Goal: Task Accomplishment & Management: Manage account settings

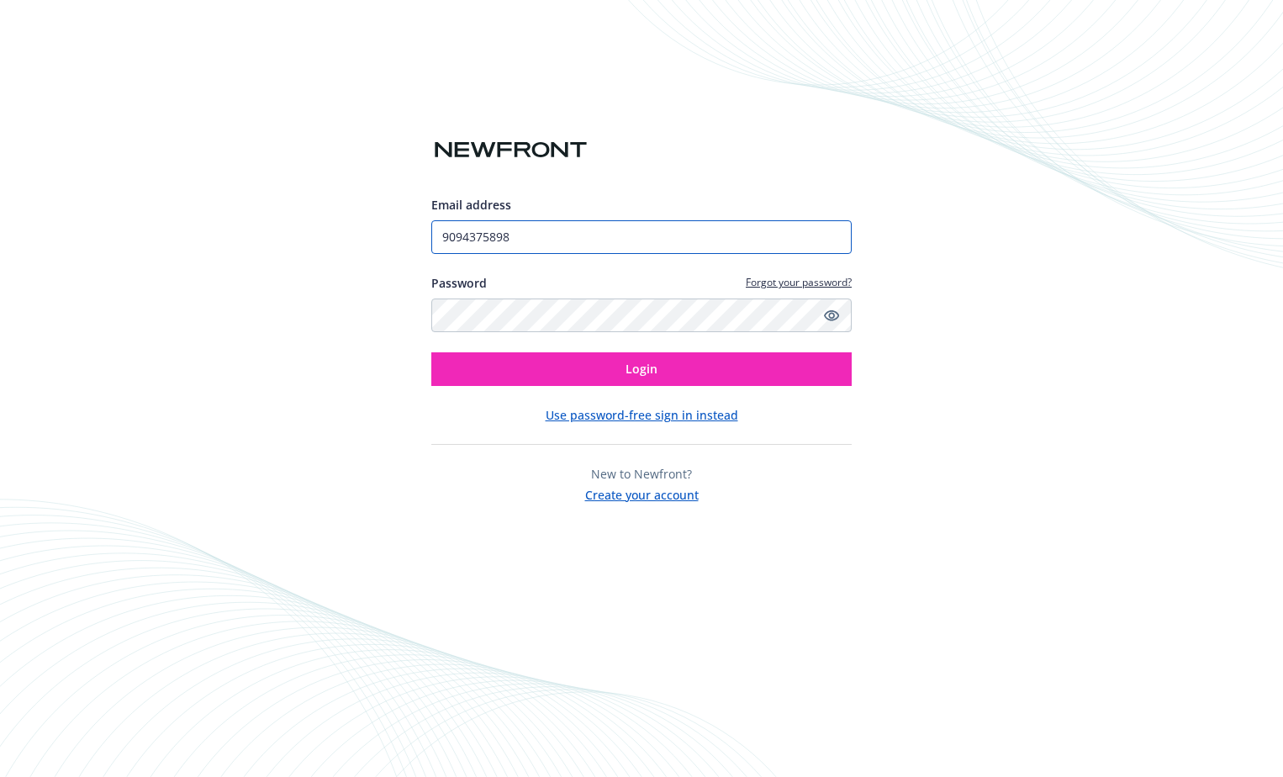
click at [755, 240] on input "9094375898" at bounding box center [641, 237] width 420 height 34
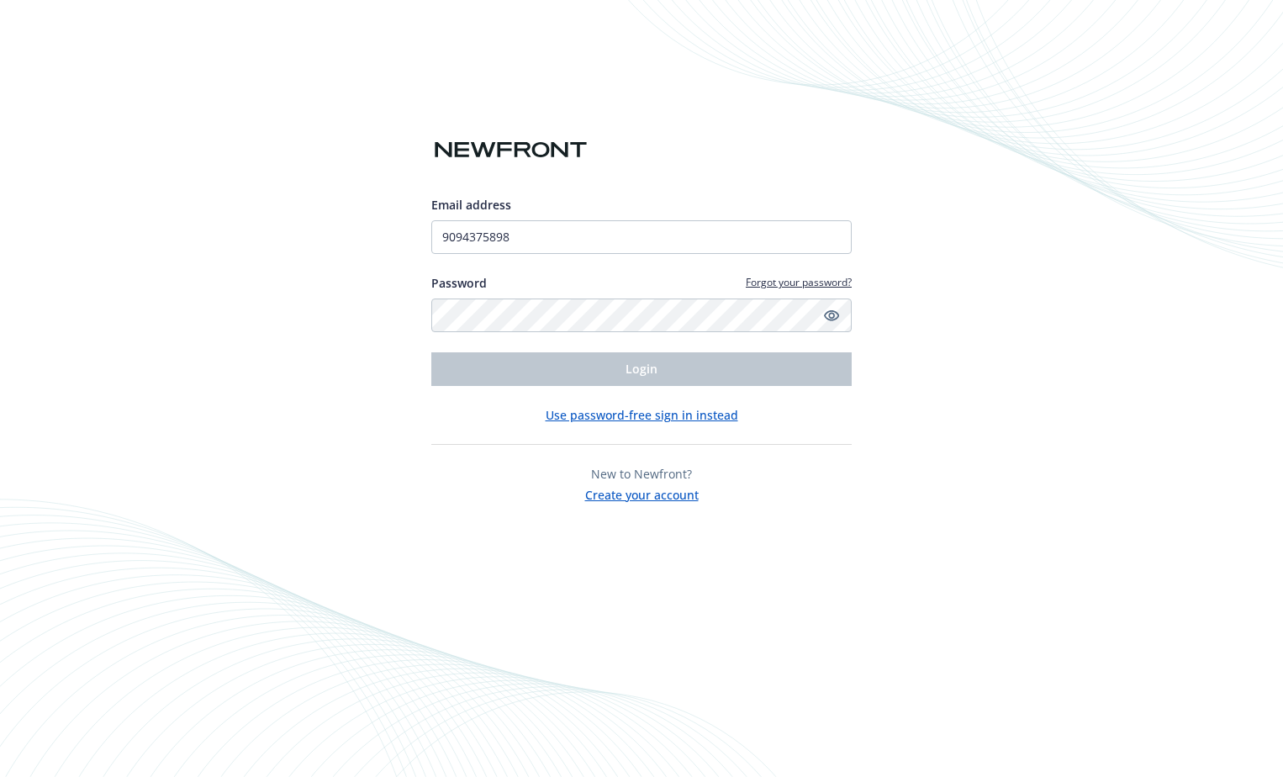
click at [1031, 208] on div "Email address 9094375898 Password Forgot your password? Login Use password-free…" at bounding box center [641, 388] width 1283 height 777
drag, startPoint x: 670, startPoint y: 248, endPoint x: 247, endPoint y: 247, distance: 422.8
click at [247, 247] on div "Email address 9094375898 Password Forgot your password? Login Use password-free…" at bounding box center [641, 388] width 1283 height 777
type input "[EMAIL_ADDRESS][DOMAIN_NAME]"
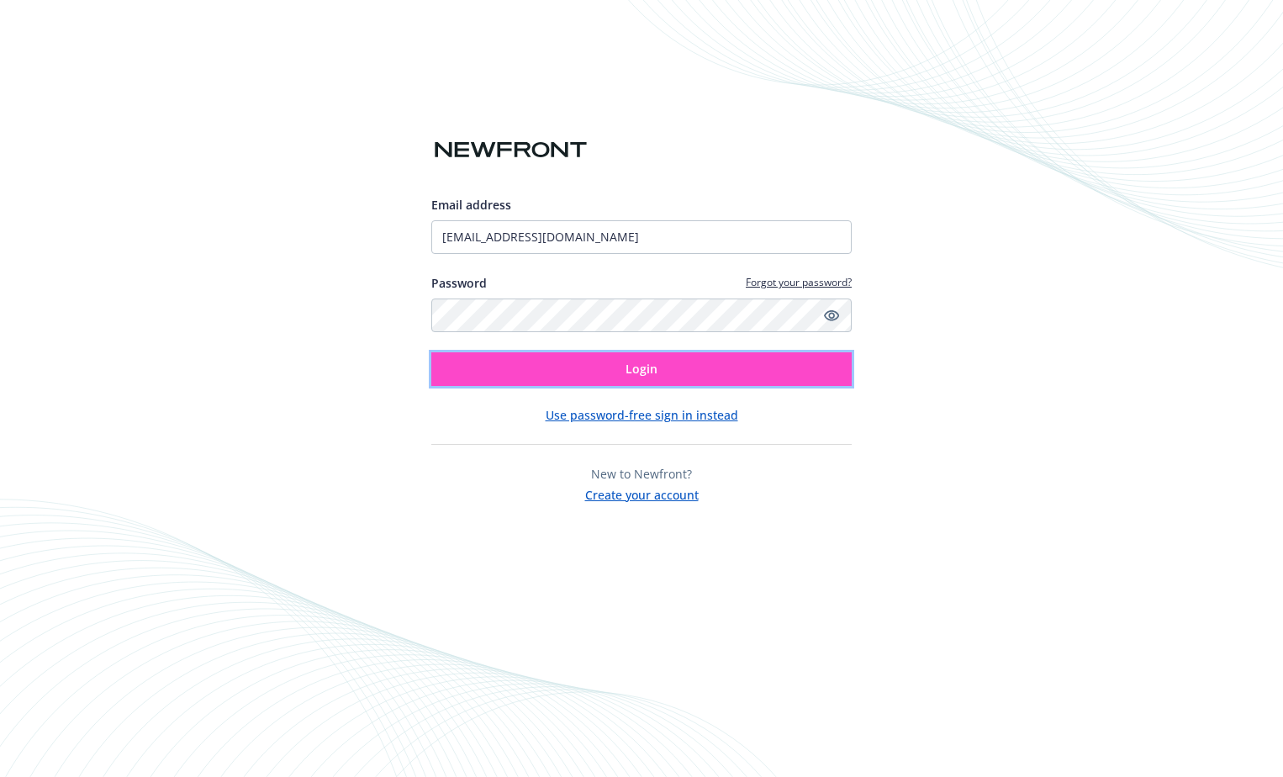
click at [651, 373] on span "Login" at bounding box center [641, 369] width 32 height 16
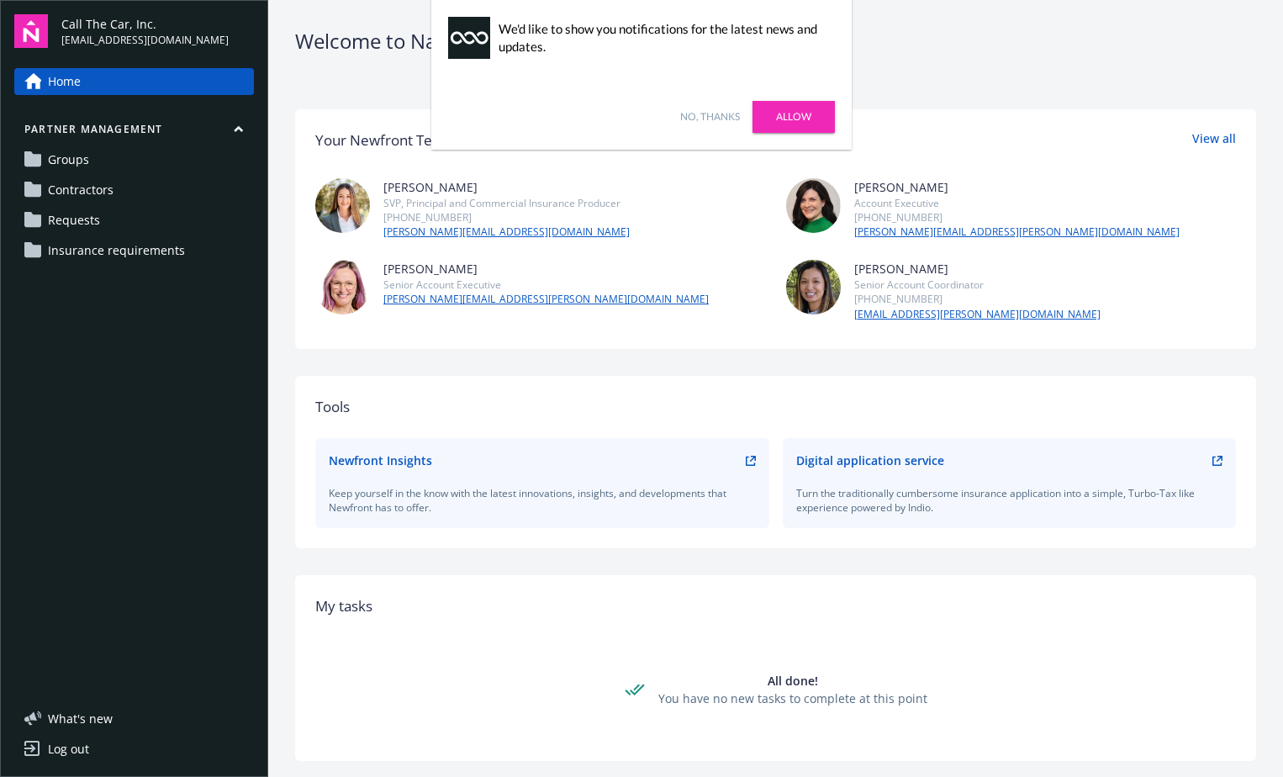
click at [106, 223] on link "Requests" at bounding box center [134, 220] width 240 height 27
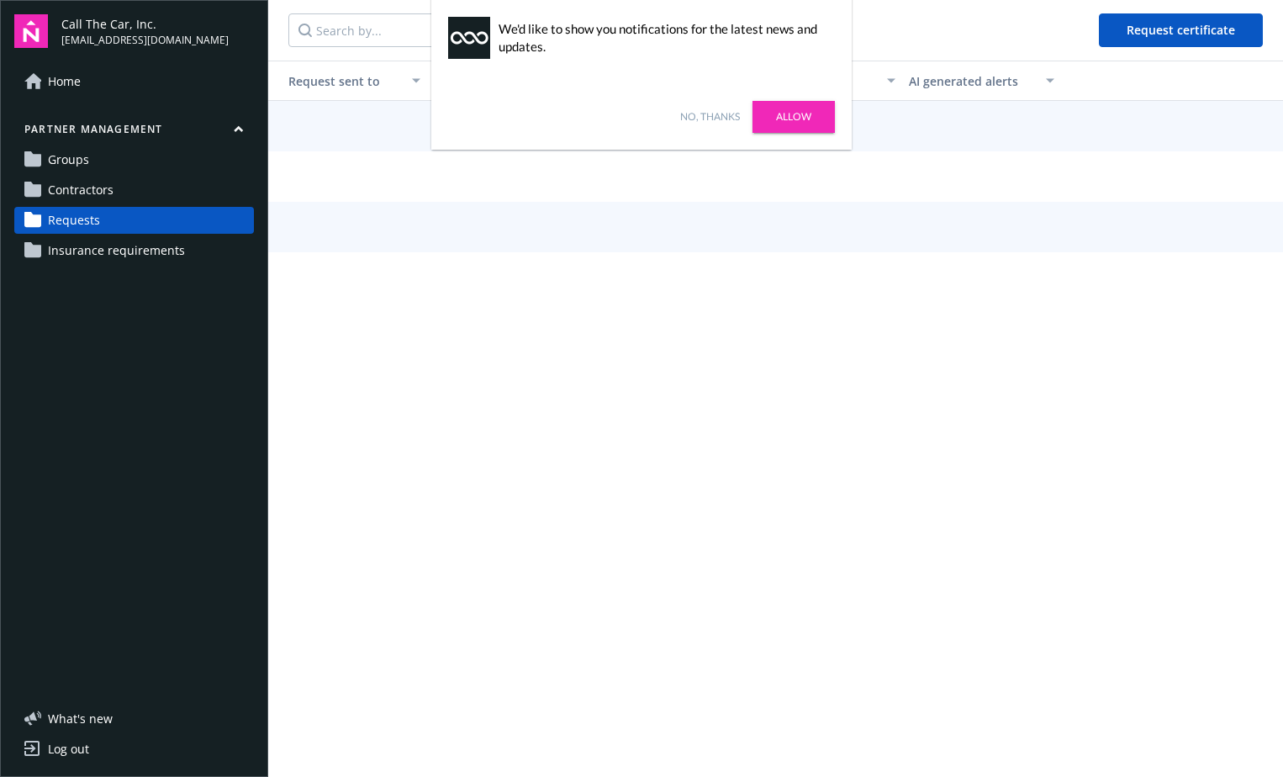
click at [698, 118] on link "No, thanks" at bounding box center [710, 116] width 60 height 15
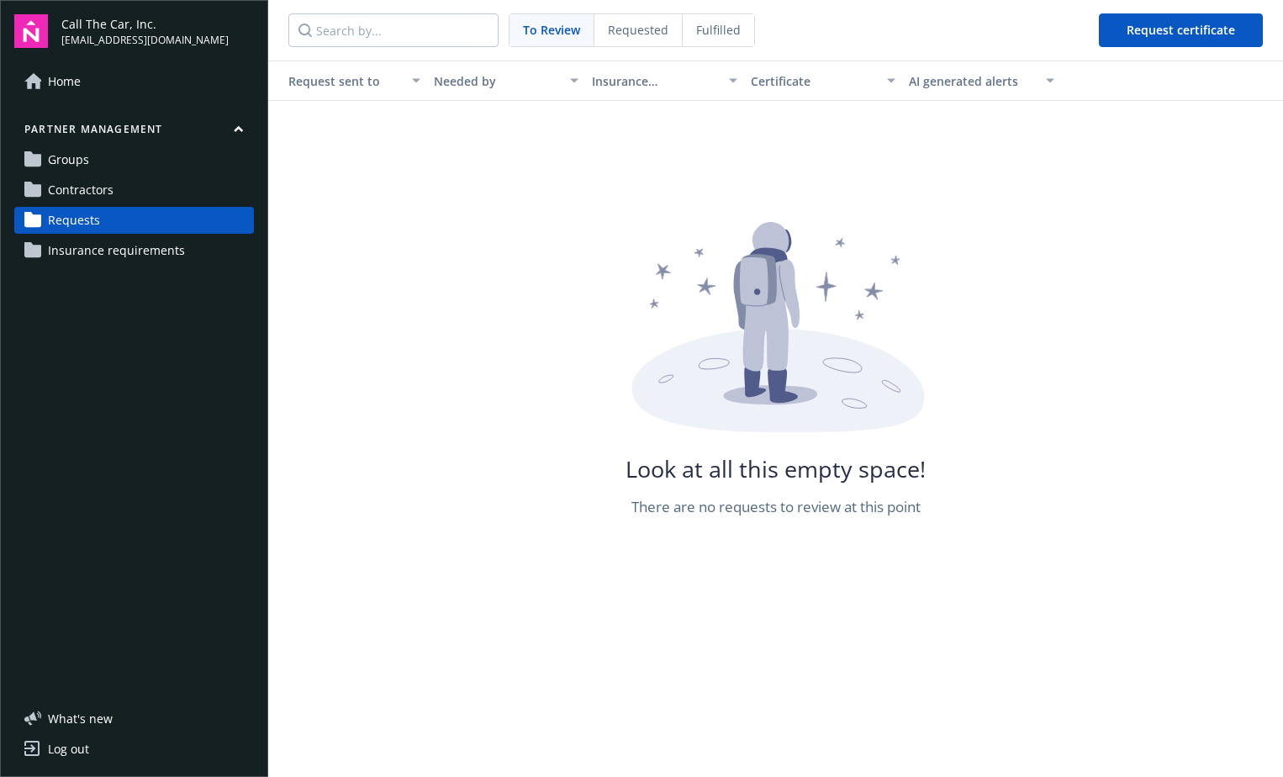
click at [621, 20] on div "Requested" at bounding box center [638, 30] width 88 height 32
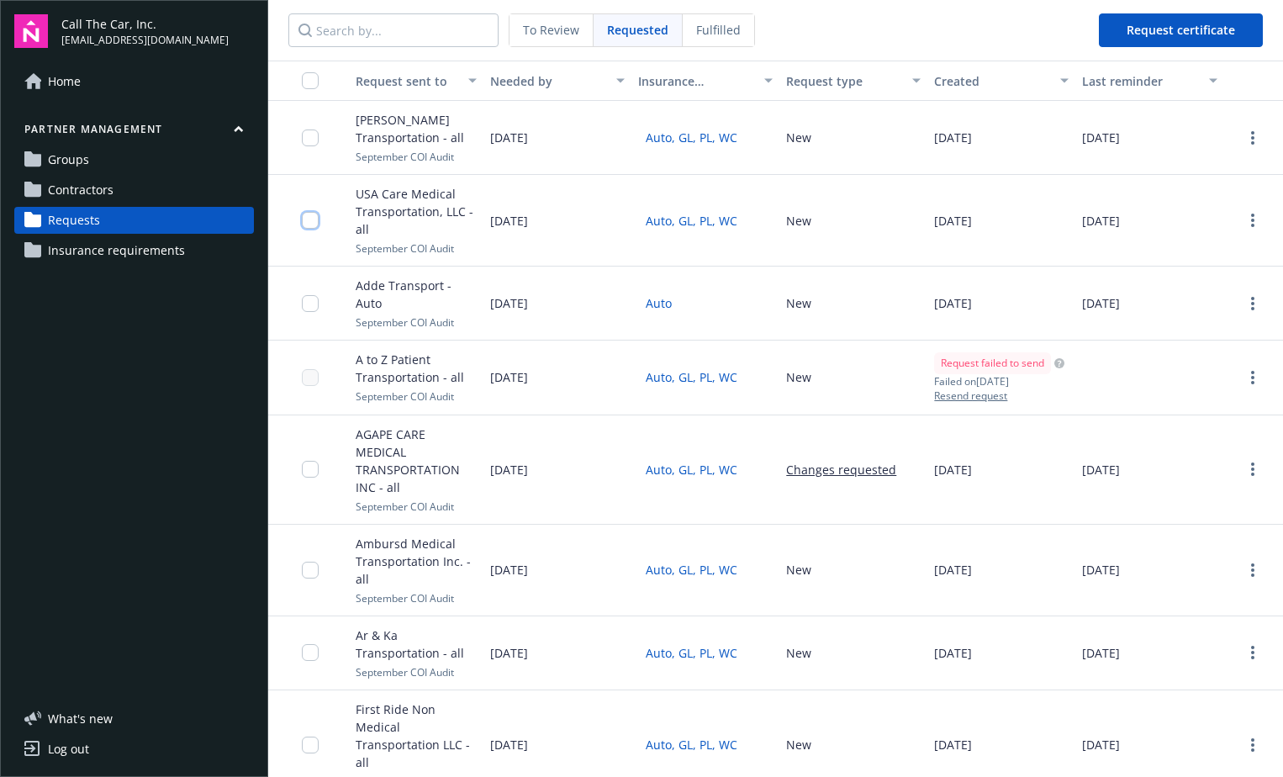
click at [308, 221] on input "checkbox" at bounding box center [310, 220] width 17 height 17
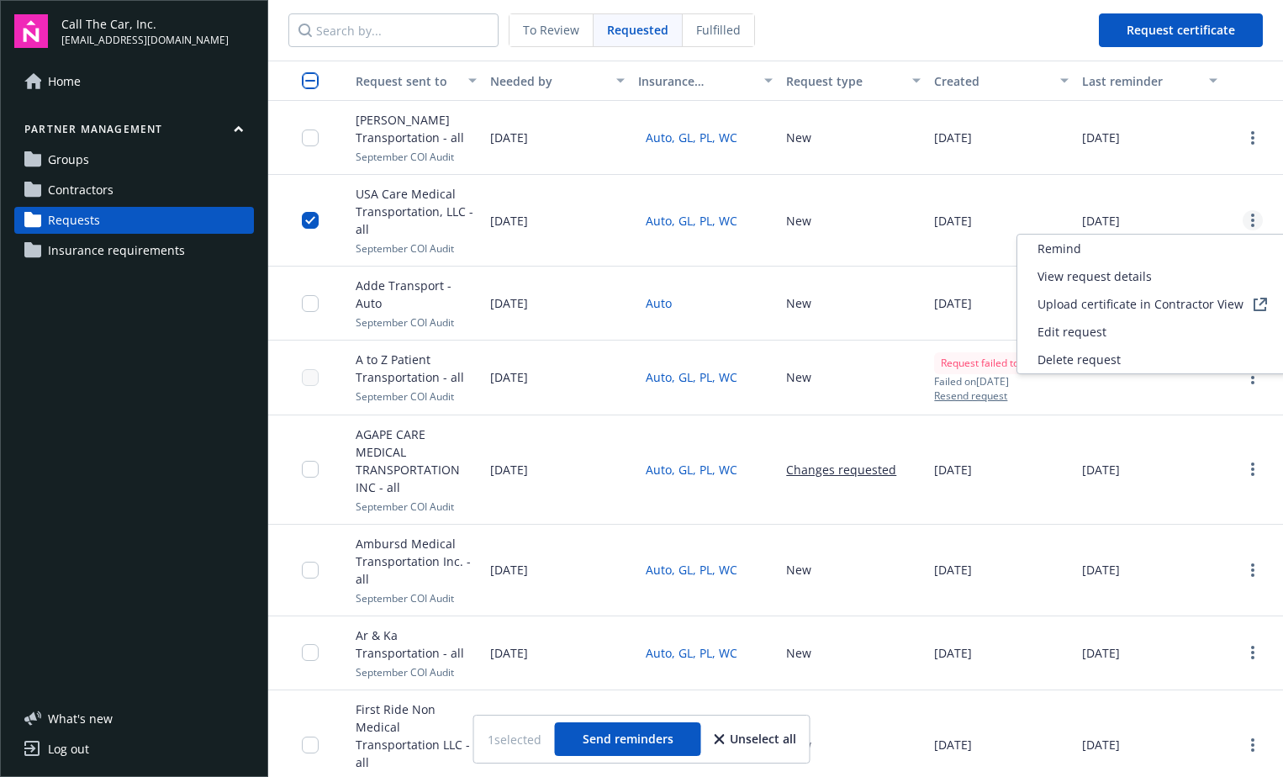
click at [1242, 221] on link "more" at bounding box center [1252, 220] width 20 height 20
click at [1111, 362] on span "Delete request" at bounding box center [1078, 360] width 83 height 18
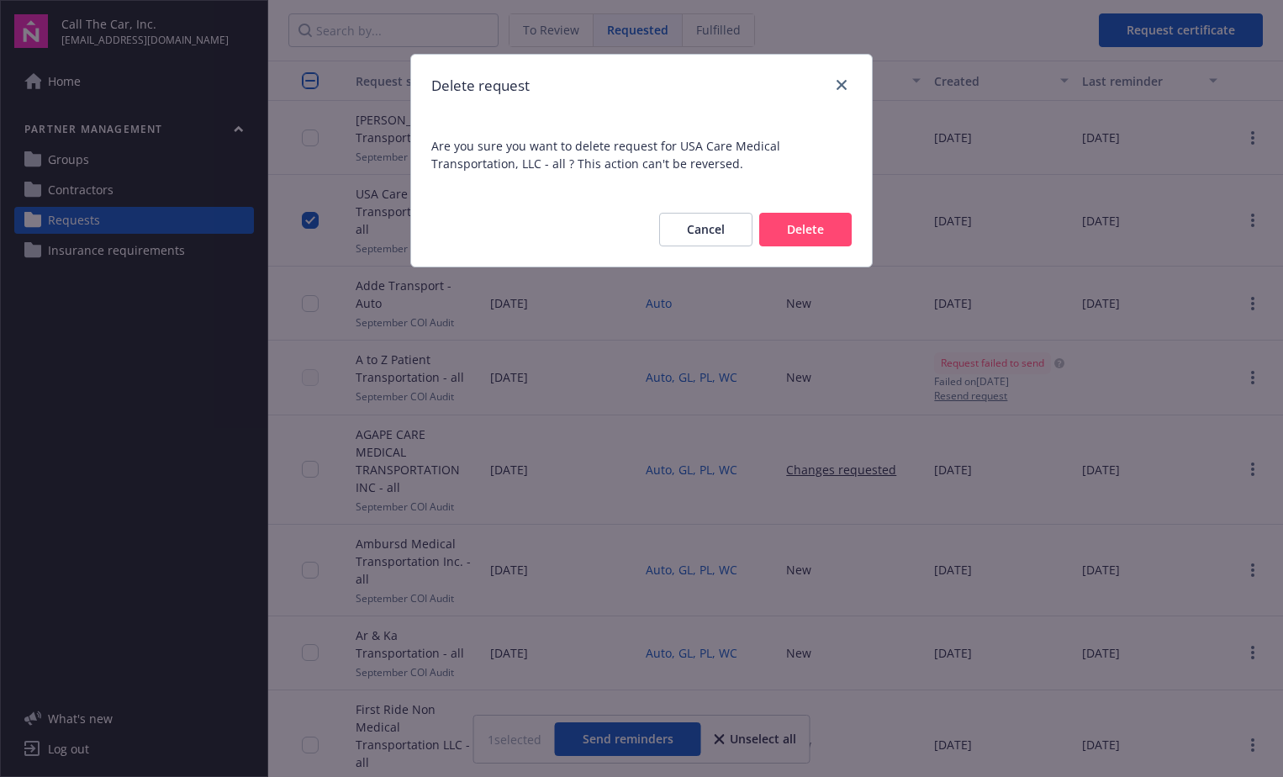
click at [781, 231] on button "Delete" at bounding box center [805, 230] width 92 height 34
